Goal: Navigation & Orientation: Find specific page/section

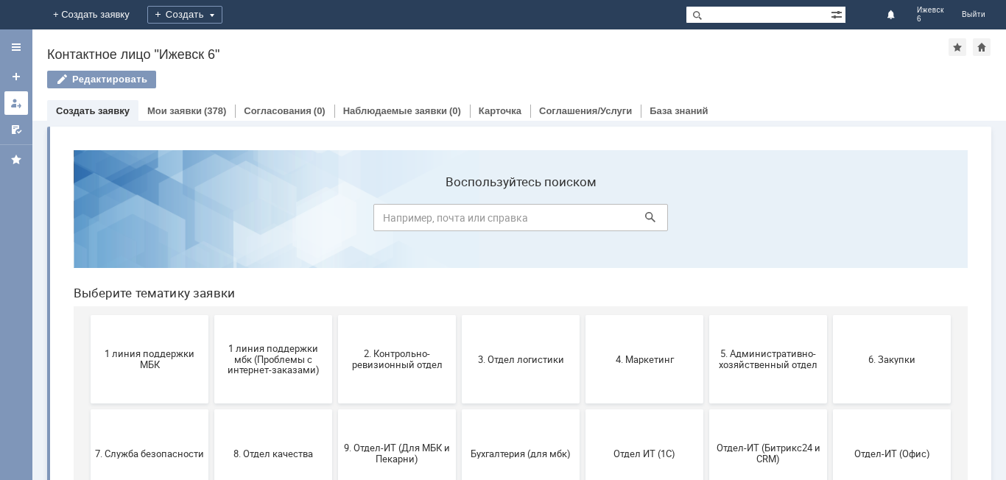
click at [7, 99] on link at bounding box center [16, 103] width 24 height 24
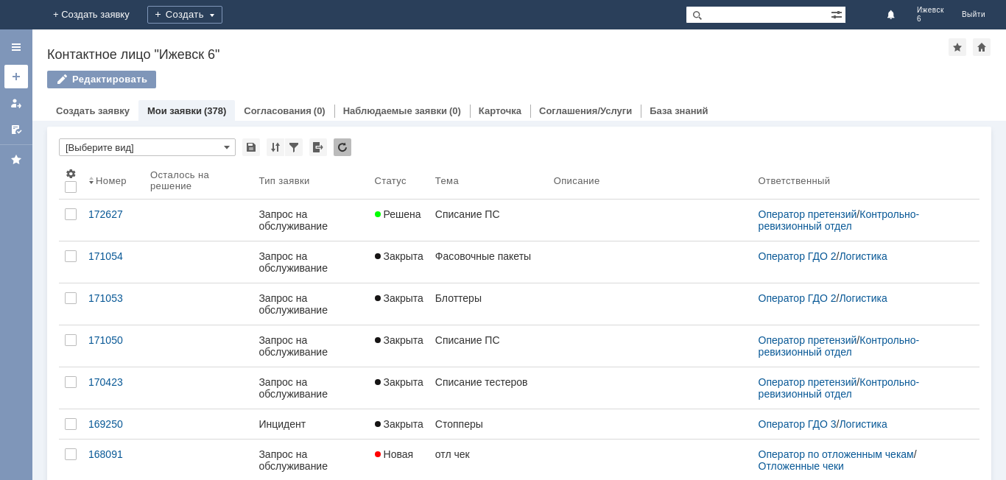
click at [19, 82] on link at bounding box center [16, 77] width 24 height 24
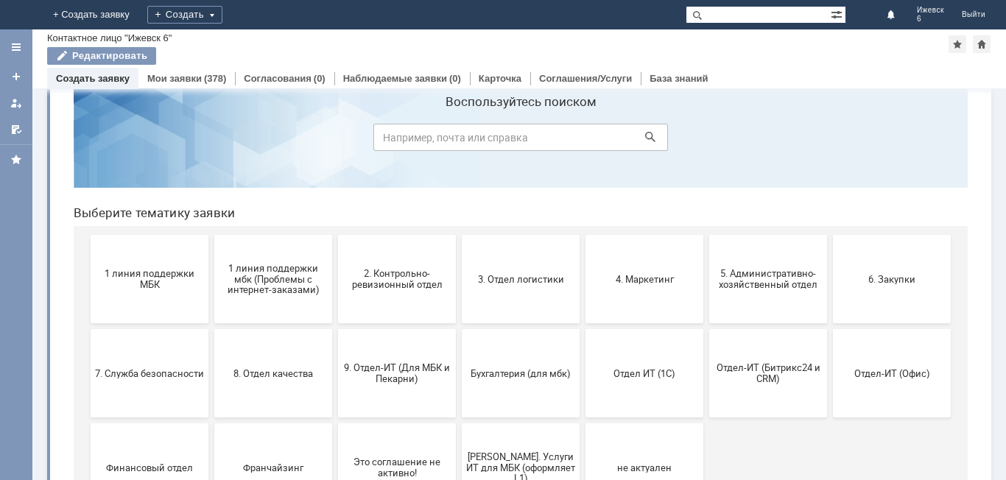
scroll to position [74, 0]
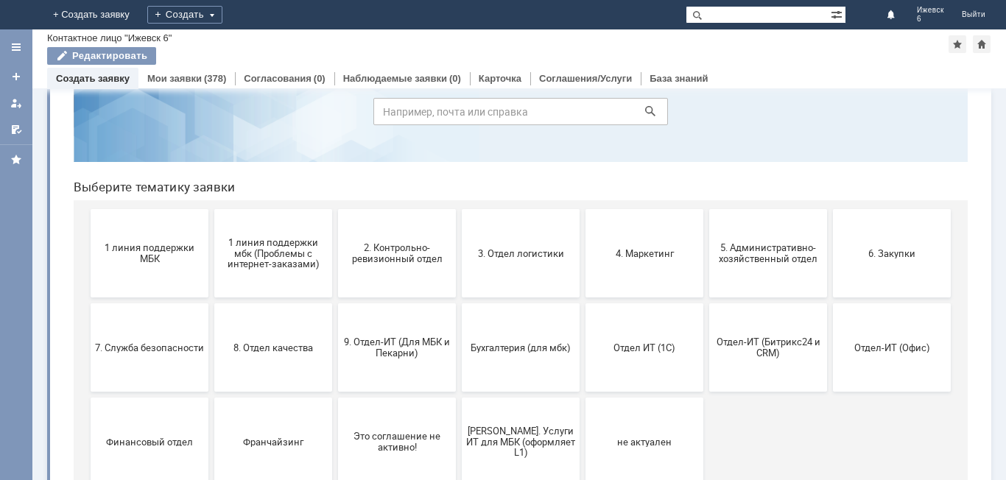
click at [21, 180] on div at bounding box center [16, 254] width 32 height 451
click at [18, 169] on div at bounding box center [16, 159] width 32 height 29
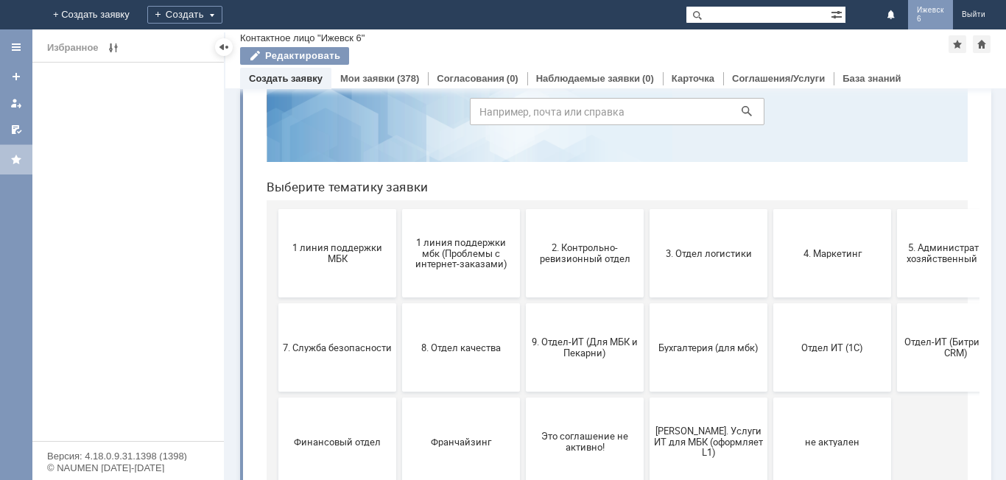
click at [940, 16] on span "6" at bounding box center [930, 19] width 27 height 9
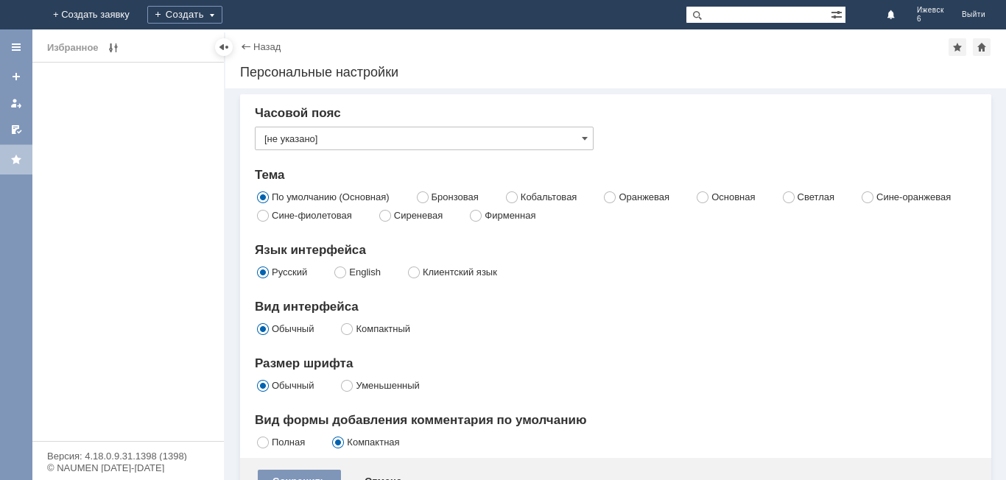
click at [18, 15] on img at bounding box center [18, 15] width 0 height 0
